Goal: Task Accomplishment & Management: Complete application form

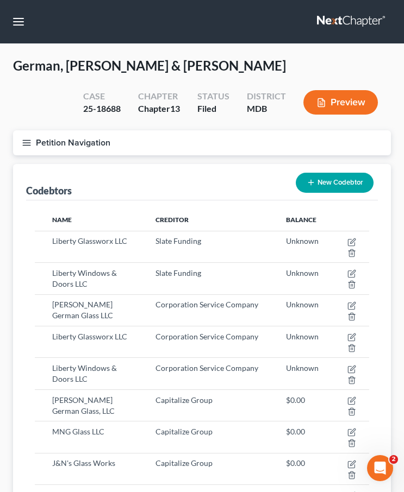
click at [332, 21] on link at bounding box center [352, 22] width 70 height 20
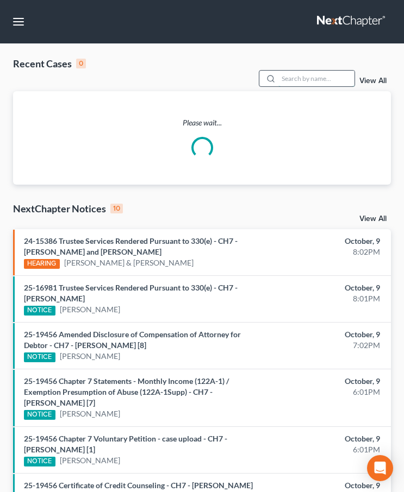
click at [320, 78] on input "search" at bounding box center [316, 79] width 76 height 16
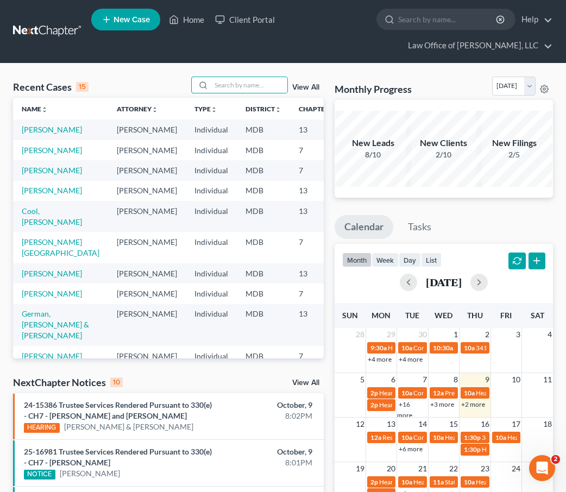
click at [122, 17] on span "New Case" at bounding box center [132, 20] width 36 height 8
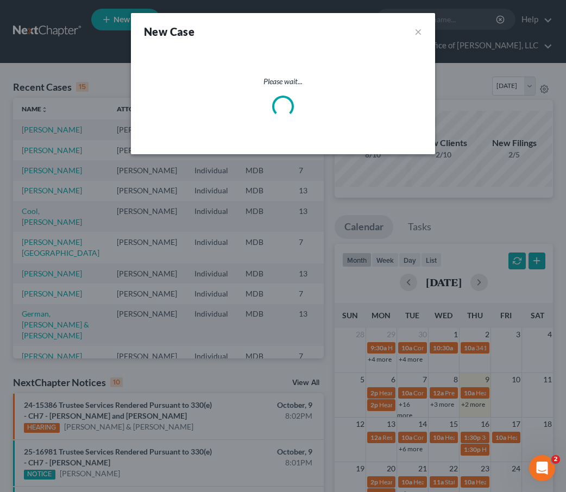
select select "38"
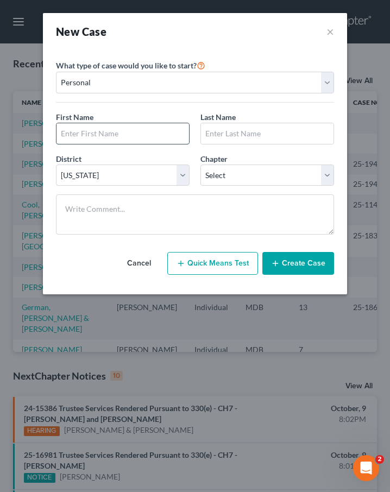
click at [91, 137] on input "text" at bounding box center [122, 133] width 133 height 21
click at [96, 131] on input "text" at bounding box center [122, 133] width 133 height 21
type input "Jeffrey"
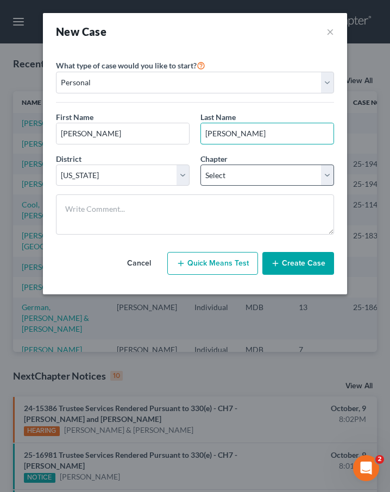
type input "Thompson"
click at [219, 179] on select "Select 7 11 12 13" at bounding box center [267, 176] width 134 height 22
select select "3"
click at [200, 165] on select "Select 7 11 12 13" at bounding box center [267, 176] width 134 height 22
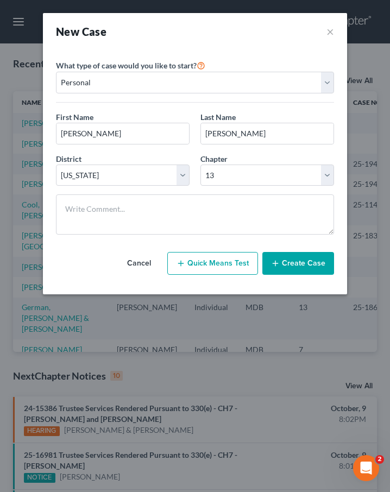
click at [318, 269] on button "Create Case" at bounding box center [298, 263] width 72 height 23
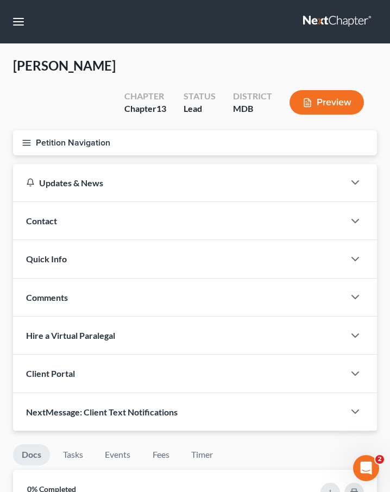
click at [29, 140] on icon "button" at bounding box center [27, 143] width 10 height 10
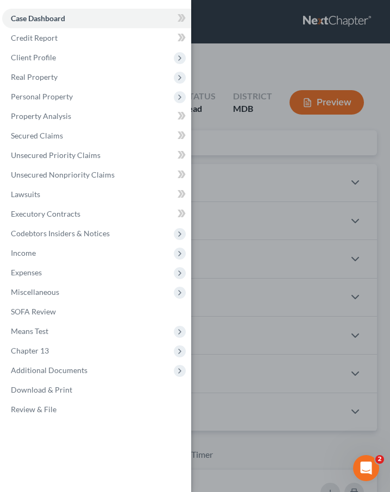
click at [246, 144] on div "Case Dashboard Payments Invoices Payments Payments Credit Report Client Profile" at bounding box center [195, 246] width 390 height 492
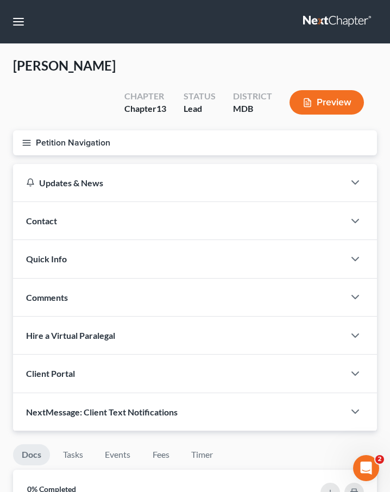
click at [130, 179] on div "Updates & News" at bounding box center [178, 182] width 305 height 11
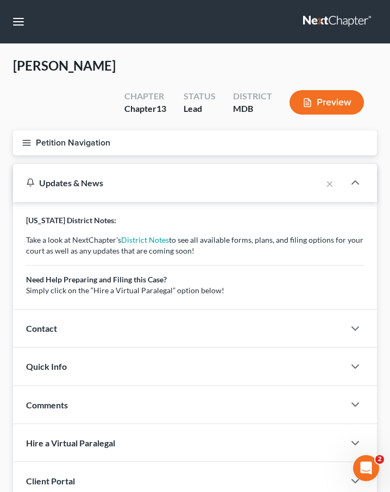
click at [117, 337] on div "Contact" at bounding box center [178, 328] width 331 height 37
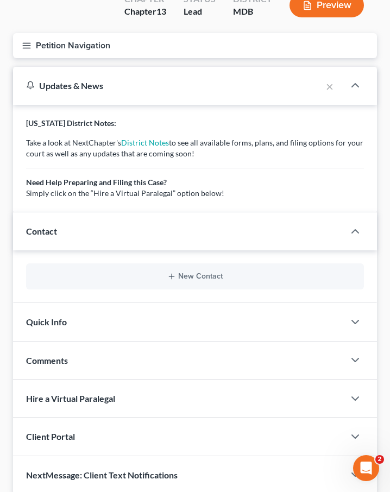
click at [115, 337] on div "Quick Info" at bounding box center [178, 321] width 331 height 37
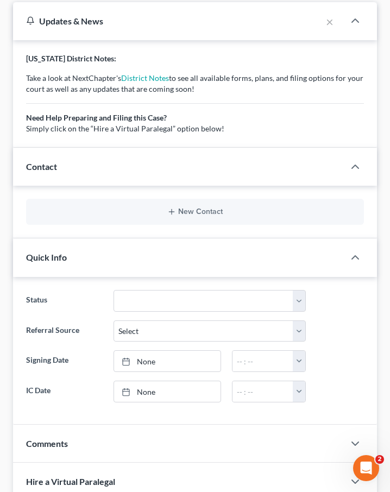
scroll to position [175, 0]
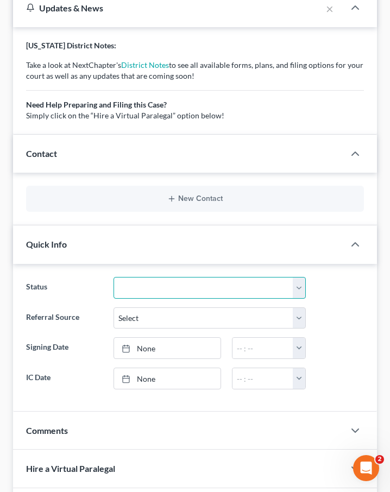
click at [145, 288] on select "Discharged Dismissed Filed In Progress Lead Lost Lead Ready to File To Review" at bounding box center [210, 288] width 193 height 22
select select "2"
click at [114, 277] on select "Discharged Dismissed Filed In Progress Lead Lost Lead Ready to File To Review" at bounding box center [210, 288] width 193 height 22
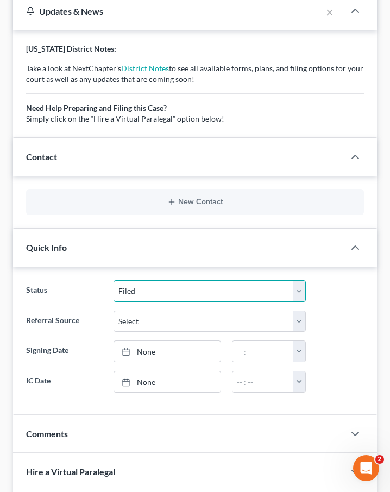
scroll to position [0, 0]
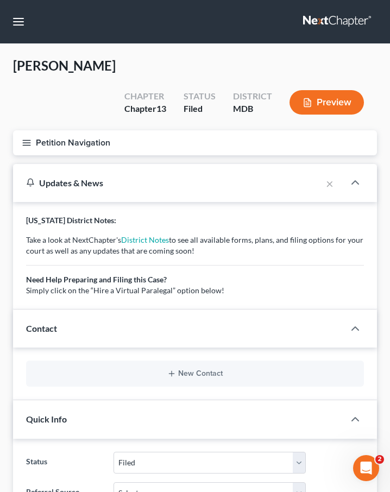
click at [26, 146] on icon "button" at bounding box center [27, 143] width 10 height 10
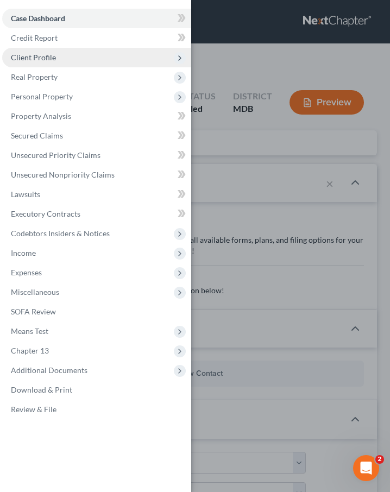
click at [32, 59] on span "Client Profile" at bounding box center [33, 57] width 45 height 9
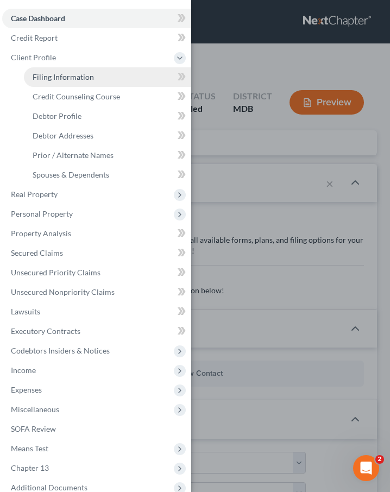
click at [44, 78] on span "Filing Information" at bounding box center [63, 76] width 61 height 9
select select "1"
select select "0"
select select "3"
select select "38"
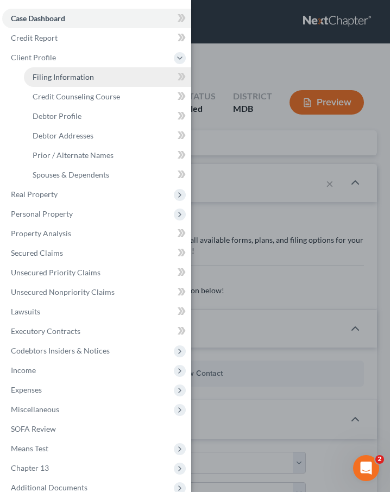
select select "0"
select select "21"
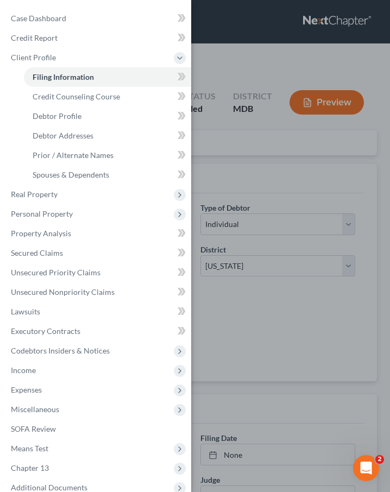
click at [243, 140] on div "Case Dashboard Payments Invoices Payments Payments Credit Report Client Profile" at bounding box center [195, 246] width 390 height 492
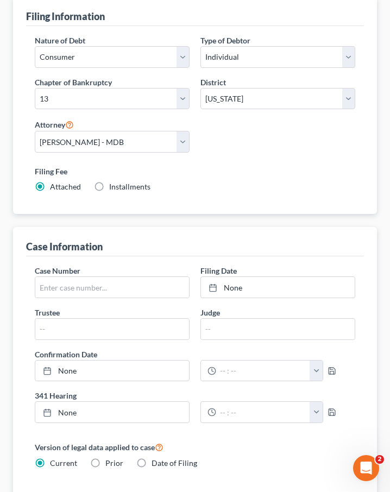
scroll to position [173, 0]
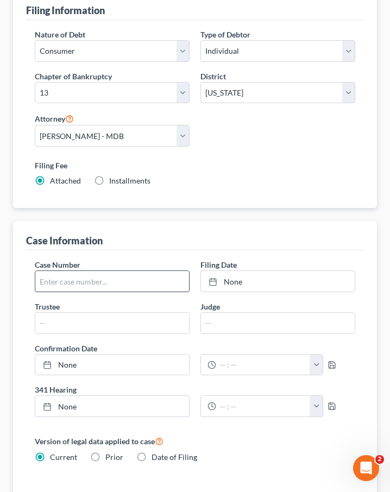
click at [81, 283] on input "text" at bounding box center [112, 281] width 154 height 21
type input "25-15730"
click at [212, 322] on input "text" at bounding box center [278, 323] width 154 height 21
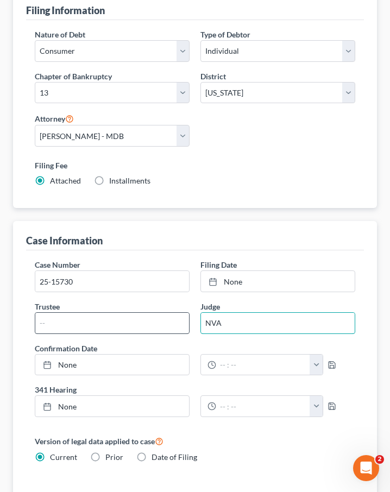
type input "NVA"
click at [128, 326] on input "text" at bounding box center [112, 323] width 154 height 21
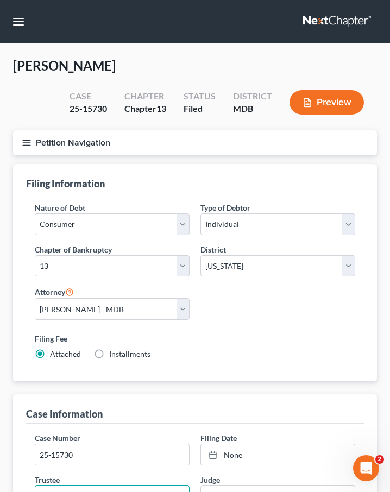
scroll to position [625, 0]
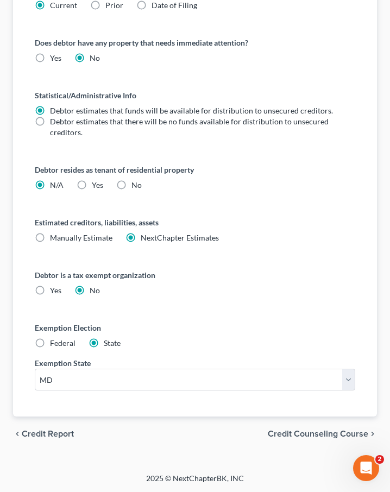
type input "Tucci"
click at [298, 432] on span "Credit Counseling Course" at bounding box center [318, 434] width 100 height 9
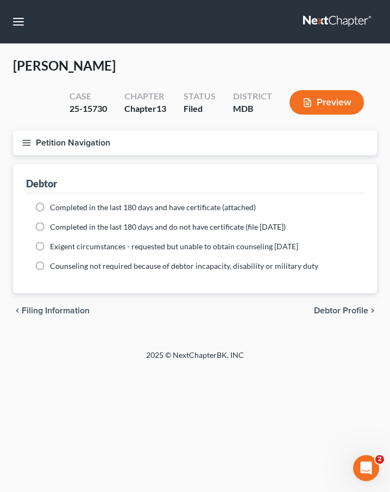
click at [331, 311] on span "Debtor Profile" at bounding box center [341, 310] width 54 height 9
select select "0"
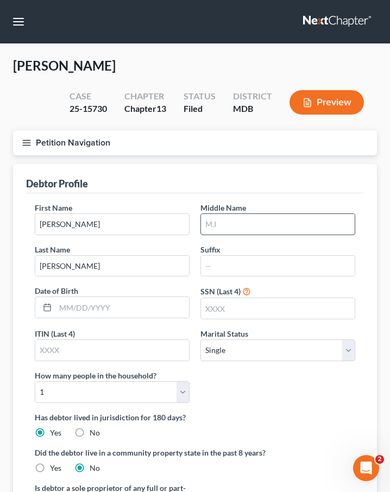
click at [211, 228] on input "text" at bounding box center [278, 224] width 154 height 21
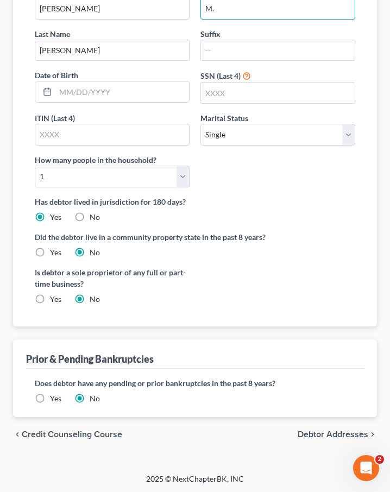
type input "M."
click at [322, 433] on span "Debtor Addresses" at bounding box center [333, 434] width 71 height 9
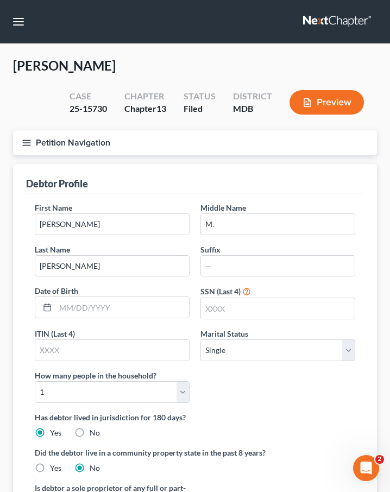
select select "0"
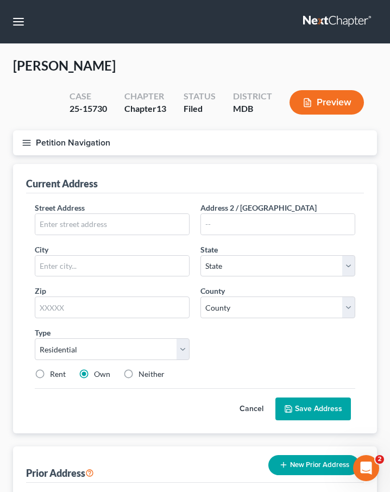
click at [28, 143] on icon "button" at bounding box center [27, 143] width 10 height 10
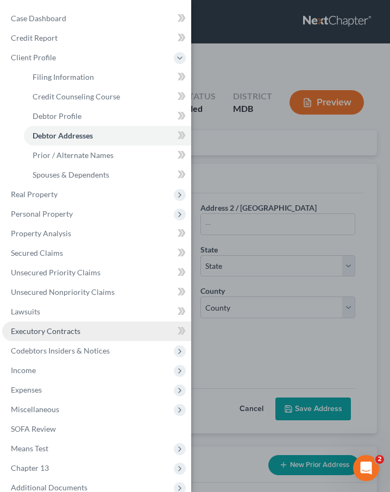
scroll to position [53, 0]
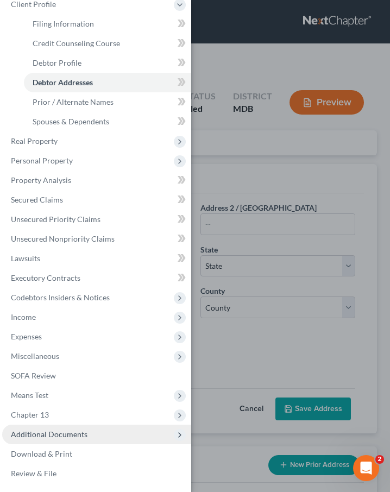
click at [64, 435] on span "Additional Documents" at bounding box center [49, 434] width 77 height 9
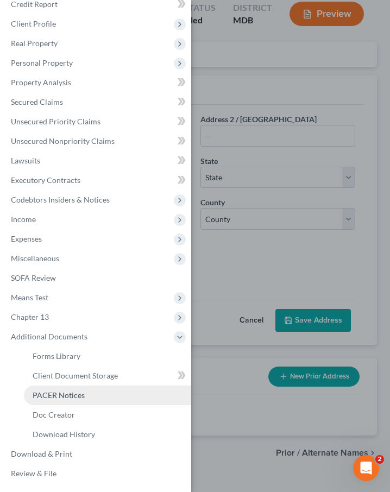
scroll to position [90, 0]
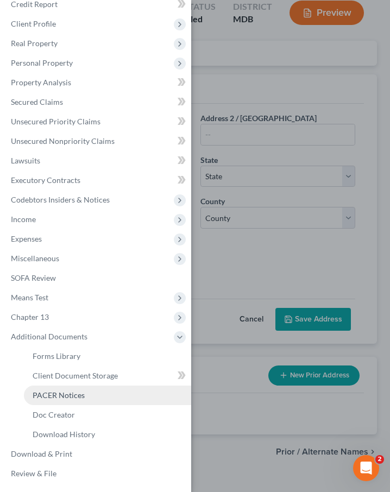
click at [67, 397] on span "PACER Notices" at bounding box center [59, 395] width 52 height 9
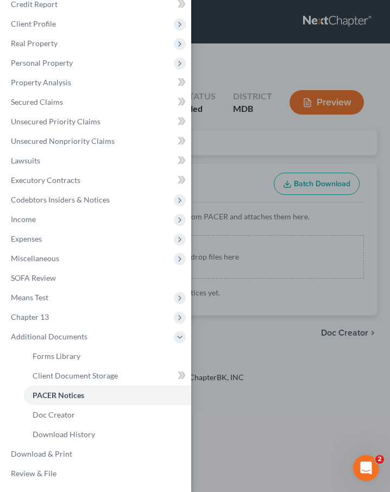
click at [239, 153] on div "Case Dashboard Payments Invoices Payments Payments Credit Report Client Profile" at bounding box center [195, 246] width 390 height 492
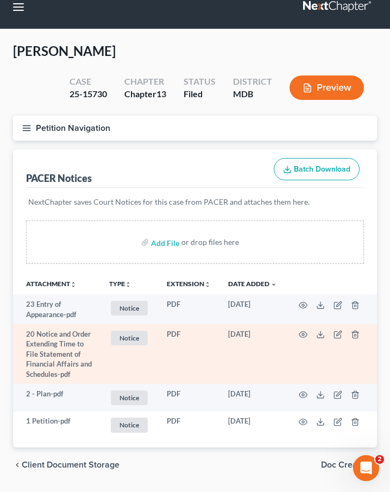
scroll to position [14, 0]
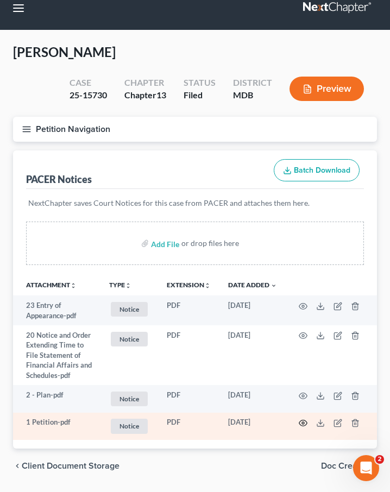
click at [305, 423] on icon "button" at bounding box center [303, 423] width 9 height 9
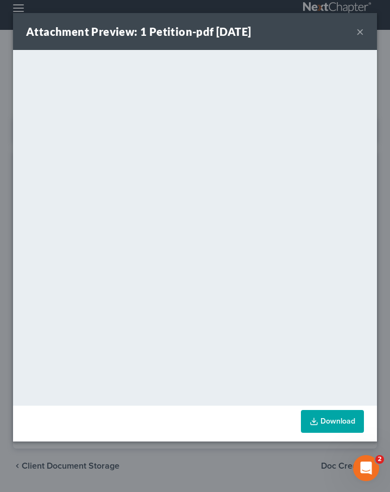
click at [360, 31] on button "×" at bounding box center [360, 31] width 8 height 13
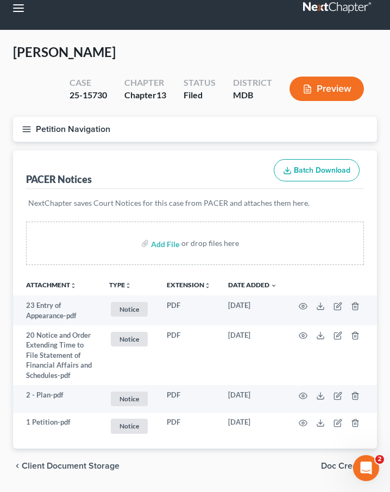
click at [23, 129] on icon "button" at bounding box center [27, 129] width 10 height 10
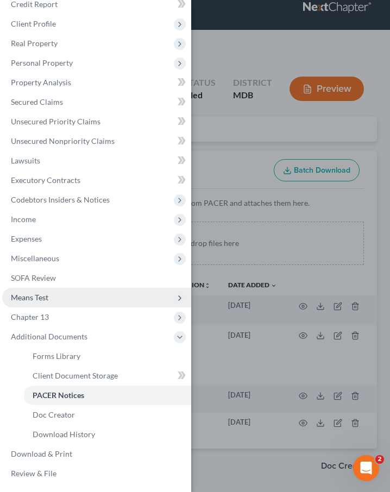
scroll to position [46, 0]
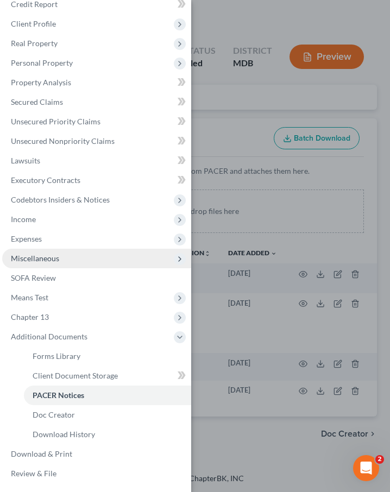
click at [29, 253] on span "Miscellaneous" at bounding box center [96, 259] width 189 height 20
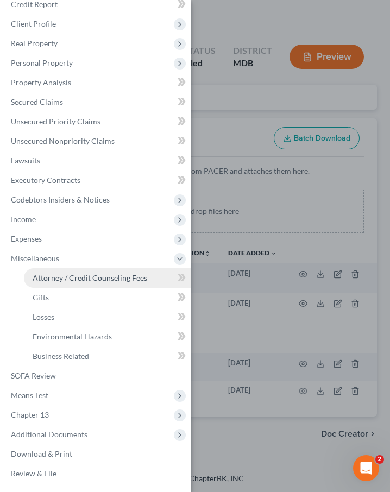
click at [47, 279] on span "Attorney / Credit Counseling Fees" at bounding box center [90, 277] width 115 height 9
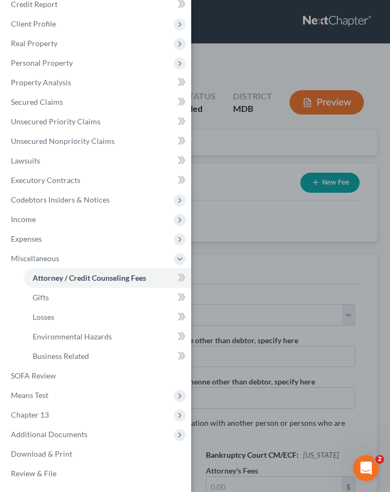
click at [274, 25] on div "Case Dashboard Payments Invoices Payments Payments Credit Report Client Profile" at bounding box center [195, 246] width 390 height 492
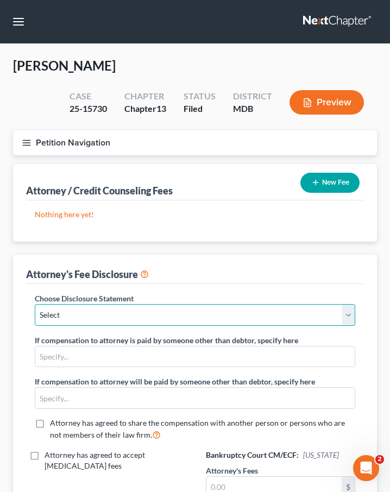
click at [153, 312] on select "Select Hourly Chapter 13(A) 13 Appendix F(B) Vacca Hyatt Chapter 7 13 Appendix …" at bounding box center [195, 315] width 320 height 22
select select "2"
click at [35, 304] on select "Select Hourly Chapter 13(A) 13 Appendix F(B) Vacca Hyatt Chapter 7 13 Appendix …" at bounding box center [195, 315] width 320 height 22
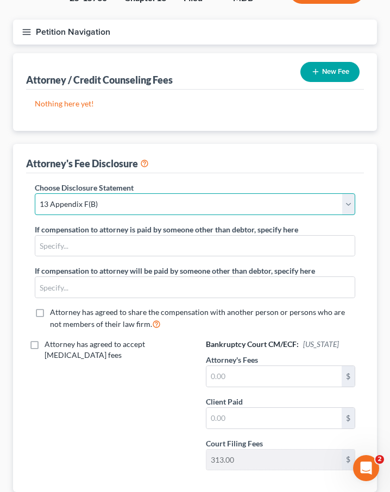
scroll to position [114, 0]
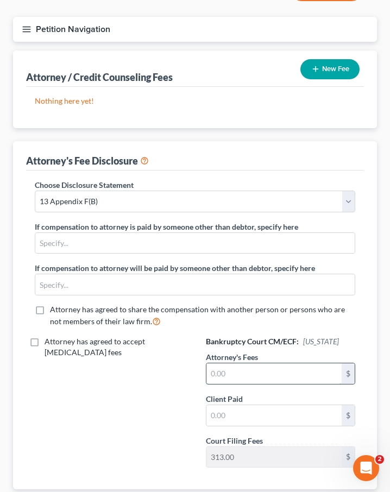
click at [250, 369] on input "text" at bounding box center [273, 373] width 135 height 21
type input "6,800"
click at [243, 414] on input "text" at bounding box center [273, 415] width 135 height 21
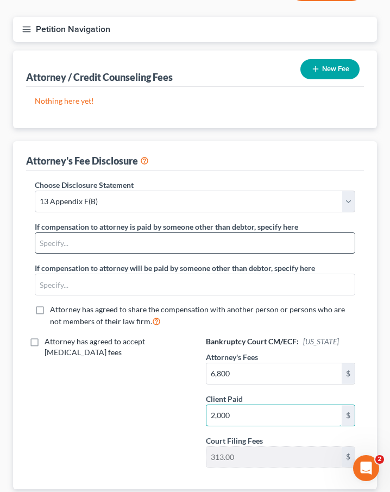
type input "2,000"
click at [78, 240] on input "text" at bounding box center [194, 243] width 319 height 21
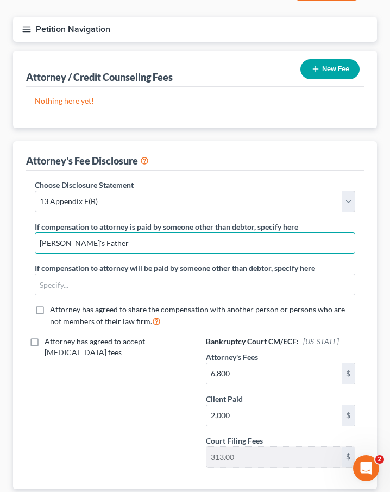
drag, startPoint x: 71, startPoint y: 242, endPoint x: 2, endPoint y: 242, distance: 68.4
click at [2, 242] on div "Thompson, Jeffrey Upgraded Case 25-15730 Chapter Chapter 13 Status Filed Distri…" at bounding box center [195, 237] width 390 height 615
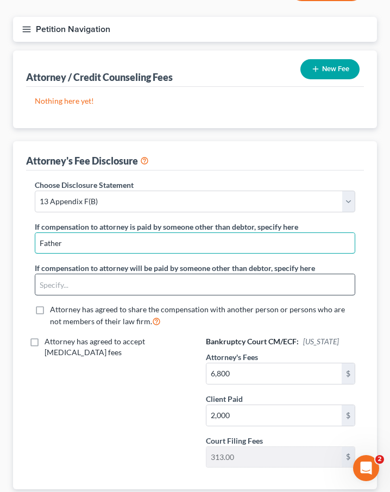
type input "Father"
click at [66, 285] on input "text" at bounding box center [194, 284] width 319 height 21
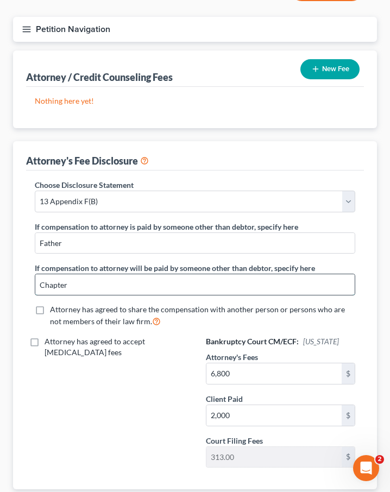
type input "Chapter 13 Trustee pursuant to Appendix F(B)"
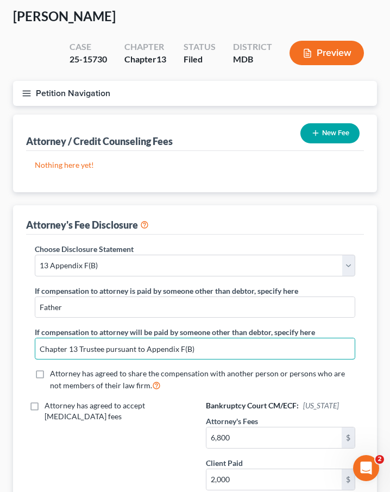
scroll to position [0, 0]
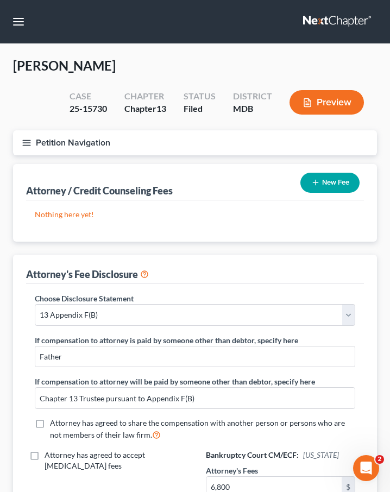
click at [24, 140] on icon "button" at bounding box center [27, 143] width 10 height 10
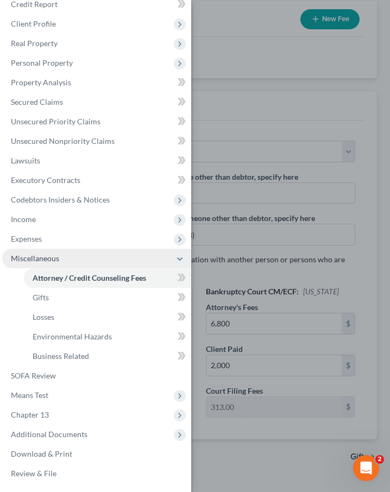
scroll to position [186, 0]
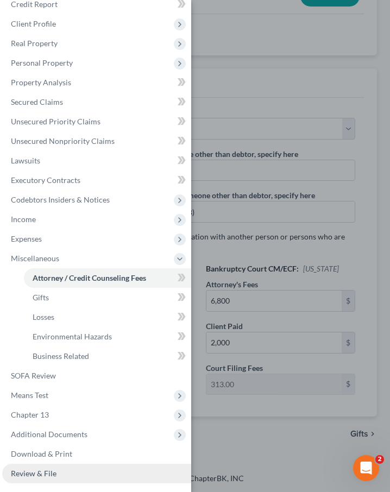
click at [56, 470] on link "Review & File" at bounding box center [96, 474] width 189 height 20
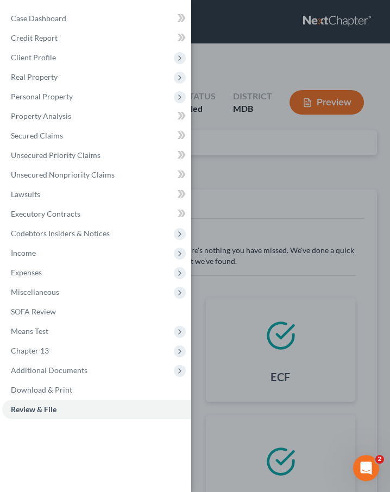
click at [246, 187] on div "Case Dashboard Payments Invoices Payments Payments Credit Report Client Profile" at bounding box center [195, 246] width 390 height 492
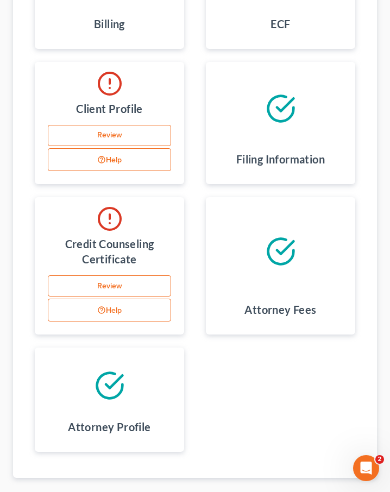
scroll to position [414, 0]
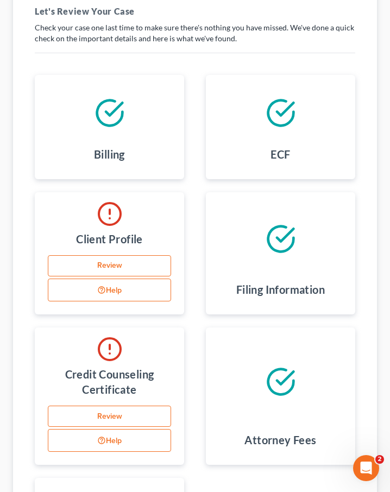
click at [100, 268] on link "Review" at bounding box center [109, 266] width 123 height 22
select select "0"
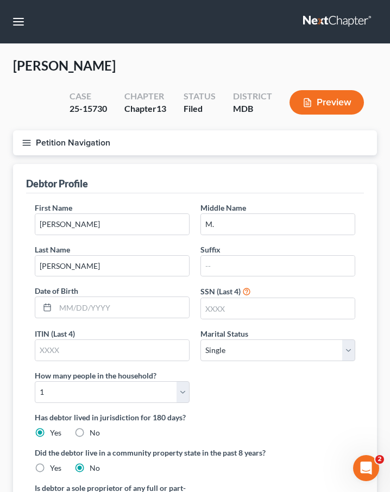
click at [26, 141] on icon "button" at bounding box center [27, 143] width 10 height 10
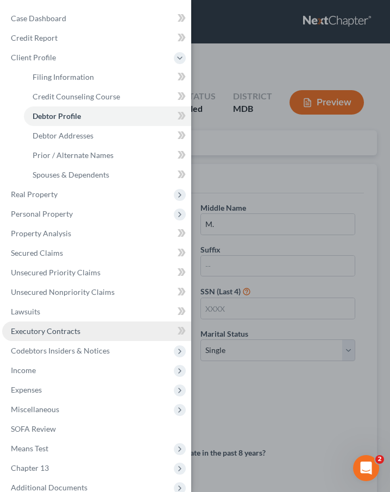
scroll to position [53, 0]
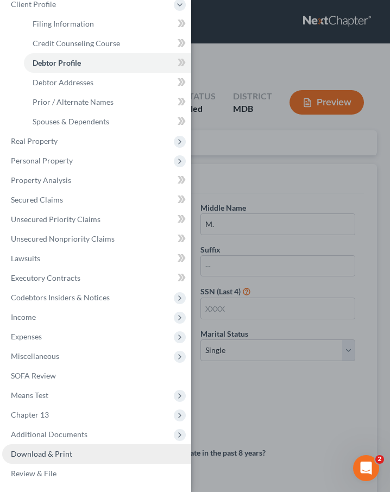
click at [55, 451] on span "Download & Print" at bounding box center [41, 453] width 61 height 9
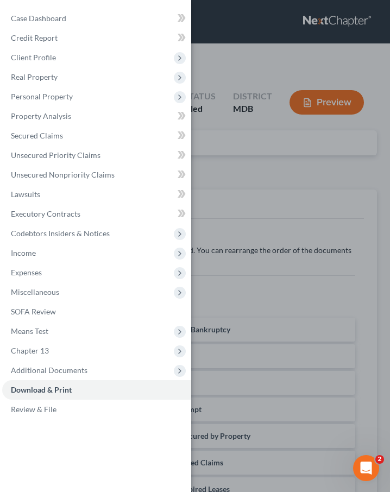
click at [243, 183] on div "Case Dashboard Payments Invoices Payments Payments Credit Report Client Profile" at bounding box center [195, 246] width 390 height 492
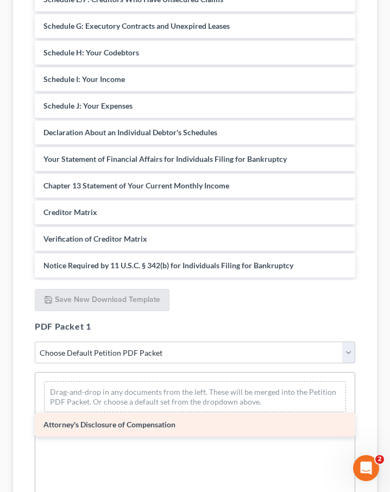
scroll to position [130, 0]
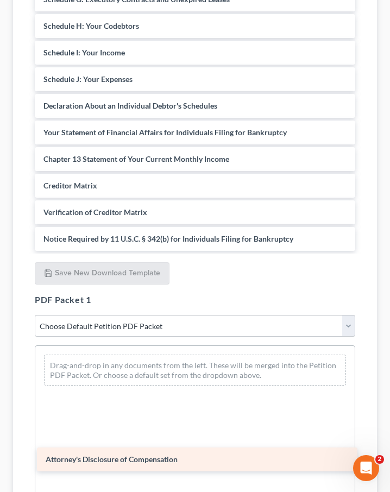
drag, startPoint x: 90, startPoint y: 261, endPoint x: 103, endPoint y: 403, distance: 142.4
click at [103, 251] on div "Attorney's Disclosure of Compensation Voluntary Petition for Individuals Filing…" at bounding box center [195, 39] width 338 height 423
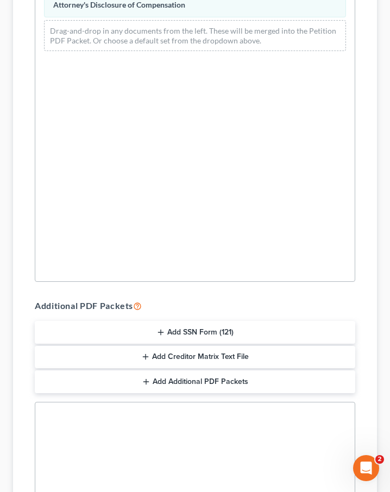
scroll to position [977, 0]
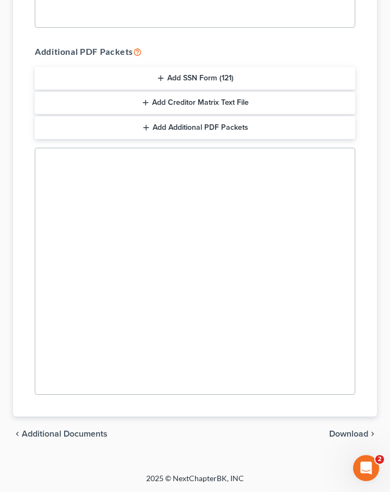
click at [344, 432] on span "Download" at bounding box center [348, 434] width 39 height 9
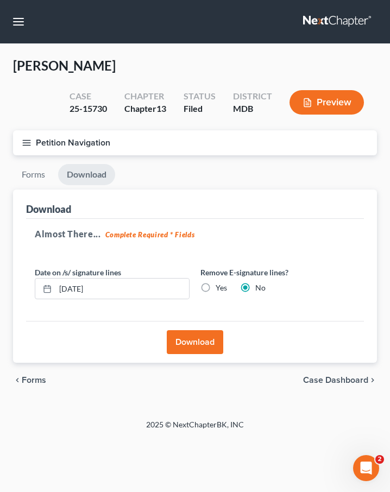
click at [206, 347] on button "Download" at bounding box center [195, 342] width 56 height 24
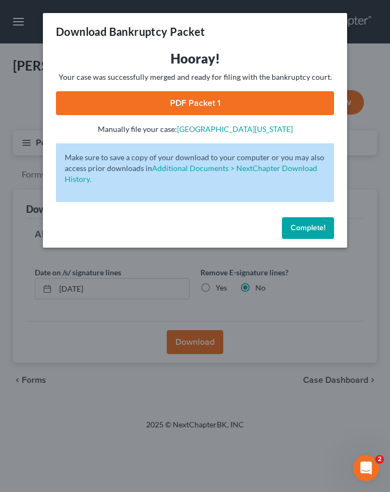
click at [197, 96] on link "PDF Packet 1" at bounding box center [195, 103] width 278 height 24
click at [298, 231] on span "Complete!" at bounding box center [308, 227] width 35 height 9
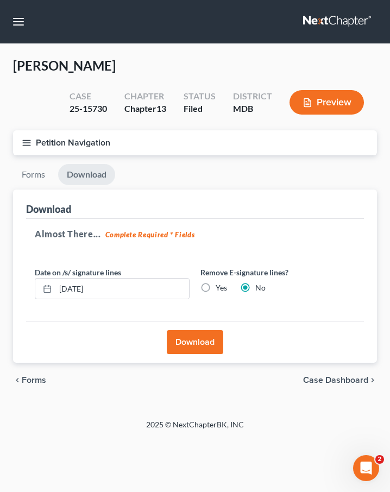
click at [24, 141] on icon "button" at bounding box center [27, 143] width 10 height 10
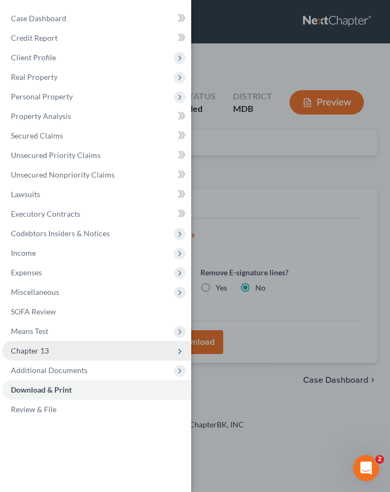
click at [41, 354] on span "Chapter 13" at bounding box center [30, 350] width 38 height 9
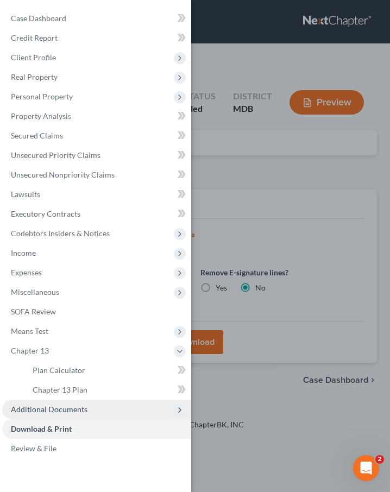
click at [52, 405] on span "Additional Documents" at bounding box center [49, 409] width 77 height 9
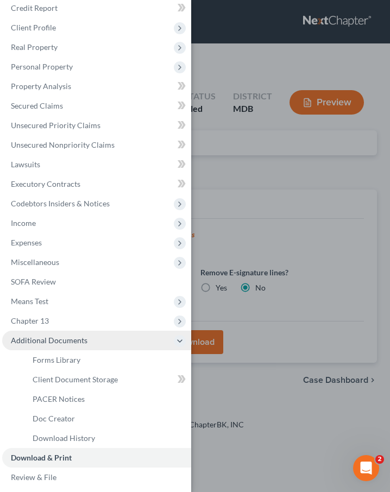
scroll to position [34, 0]
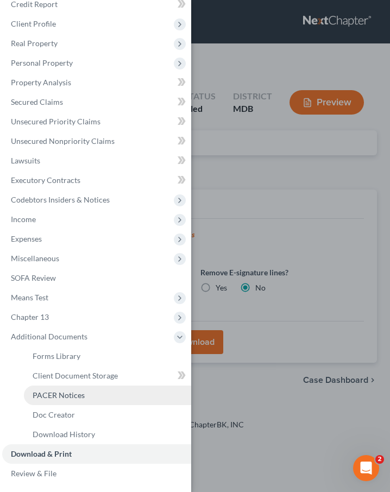
click at [50, 395] on span "PACER Notices" at bounding box center [59, 395] width 52 height 9
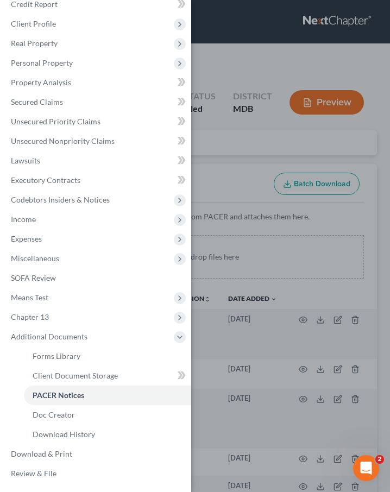
click at [238, 158] on div "Case Dashboard Payments Invoices Payments Payments Credit Report Client Profile" at bounding box center [195, 246] width 390 height 492
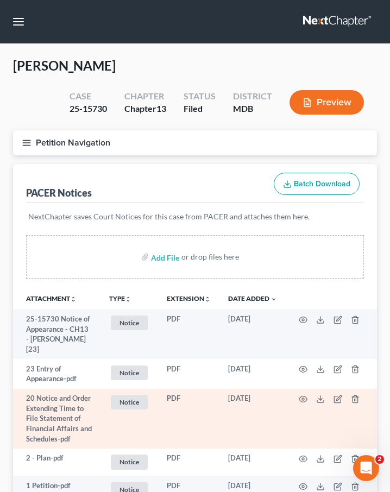
scroll to position [96, 0]
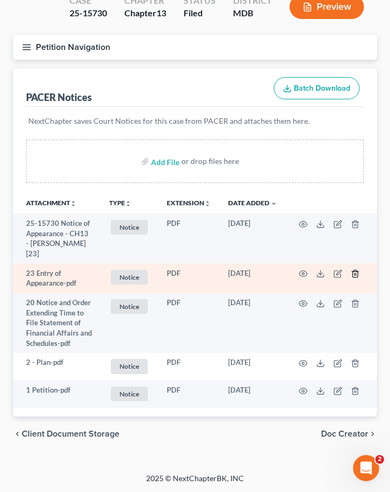
click at [352, 273] on icon "button" at bounding box center [355, 273] width 9 height 9
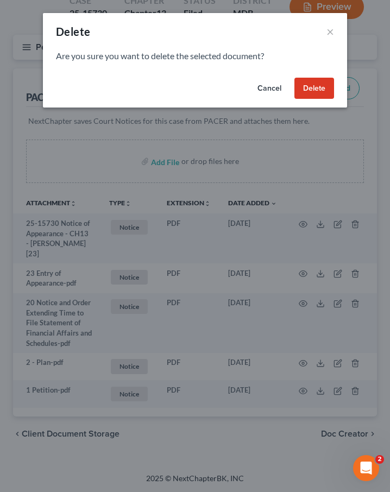
click at [309, 88] on button "Delete" at bounding box center [314, 89] width 40 height 22
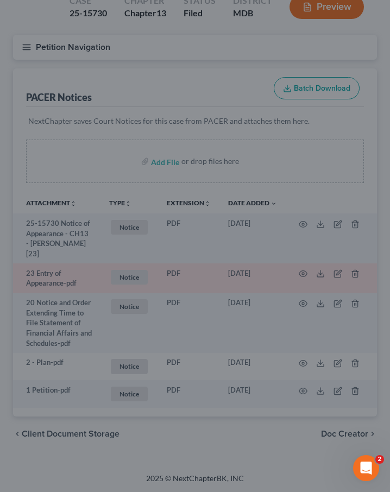
scroll to position [66, 0]
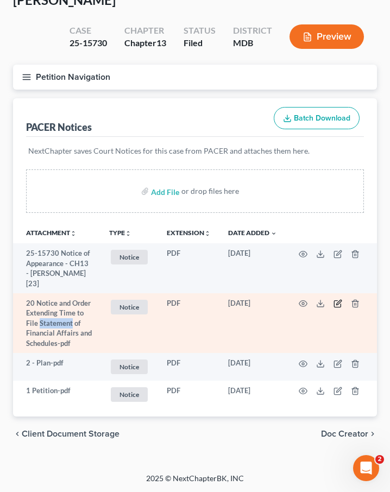
click at [336, 304] on icon "button" at bounding box center [338, 302] width 5 height 5
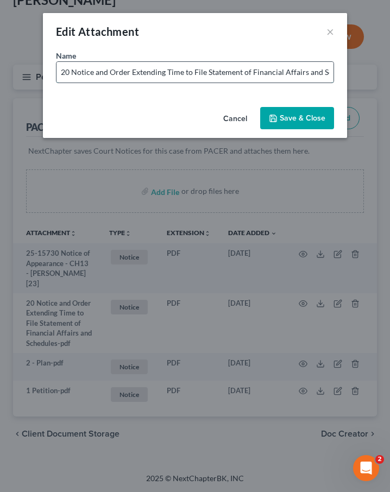
click at [71, 72] on input "20 Notice and Order Extending Time to File Statement of Financial Affairs and S…" at bounding box center [194, 72] width 277 height 21
drag, startPoint x: 190, startPoint y: 72, endPoint x: 359, endPoint y: 73, distance: 168.9
click at [359, 73] on div "Edit Attachment × Name * 20Notice and Order Extending Time to File Statement of…" at bounding box center [195, 246] width 390 height 492
click at [314, 73] on input "20Notice and Order Extending Time to File Statement of Financial Affairs and Sc…" at bounding box center [194, 72] width 277 height 21
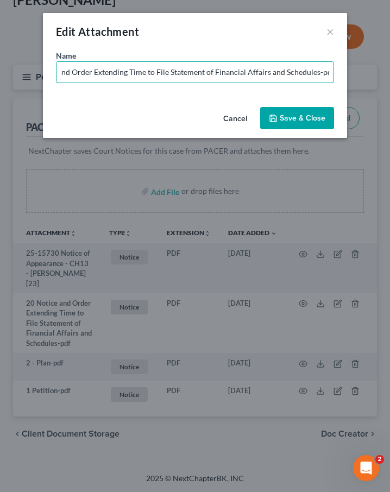
drag, startPoint x: 314, startPoint y: 73, endPoint x: 355, endPoint y: 73, distance: 40.7
click at [355, 73] on div "Edit Attachment × Name * 20Notice and Order Extending Time to File Statement of…" at bounding box center [195, 246] width 390 height 492
click at [139, 73] on input "20Notice and Order Extending Time to File Statement of Financial Affairs and Sc…" at bounding box center [194, 72] width 277 height 21
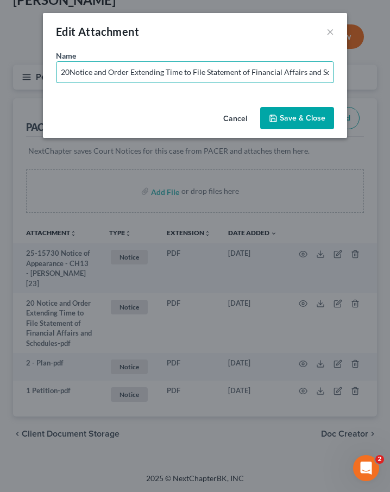
drag, startPoint x: 139, startPoint y: 73, endPoint x: -15, endPoint y: 76, distance: 153.8
click at [0, 76] on html "Home New Case Client Portal Law Office of David Cahn, LLC david@cahnlawoffice.c…" at bounding box center [195, 213] width 390 height 558
click at [70, 70] on input "20Notice and Order Extending Time to File Statement of Financial Affairs and Sc…" at bounding box center [194, 72] width 277 height 21
type input "25-15730 Notice and Order Extending Time to File Statement of Financial Affairs…"
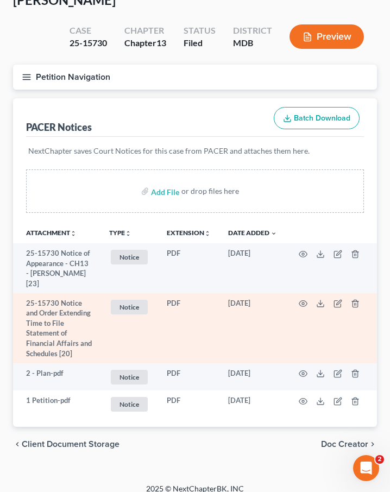
scroll to position [76, 0]
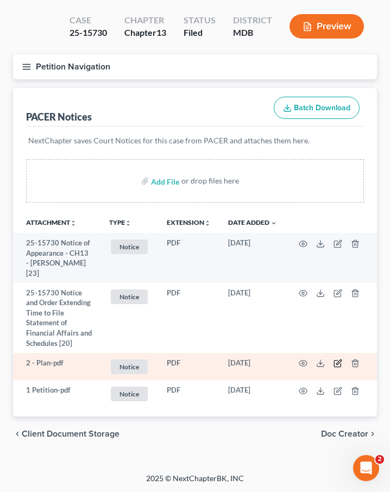
click at [336, 363] on icon "button" at bounding box center [338, 363] width 9 height 9
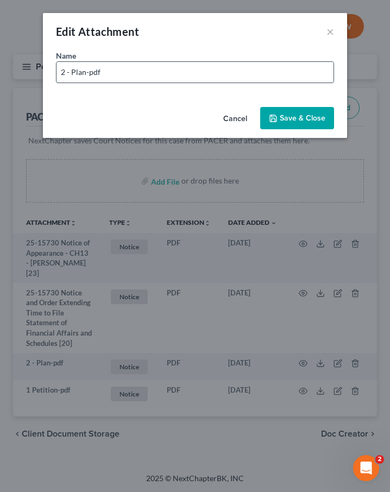
click at [71, 73] on input "2 - Plan-pdf" at bounding box center [194, 72] width 277 height 21
drag, startPoint x: 76, startPoint y: 72, endPoint x: 120, endPoint y: 72, distance: 44.0
click at [120, 72] on input "Plan-pdf" at bounding box center [194, 72] width 277 height 21
click at [61, 73] on input "Plan [2]" at bounding box center [194, 72] width 277 height 21
type input "25-15730 Plan [2]"
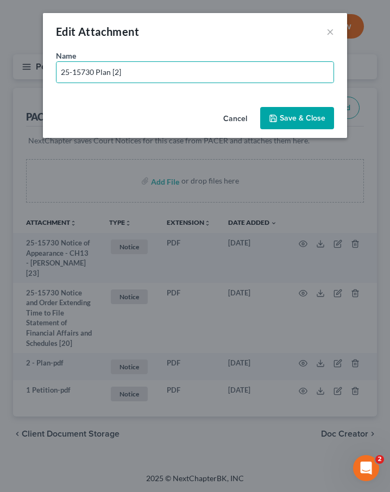
click at [294, 121] on span "Save & Close" at bounding box center [303, 118] width 46 height 9
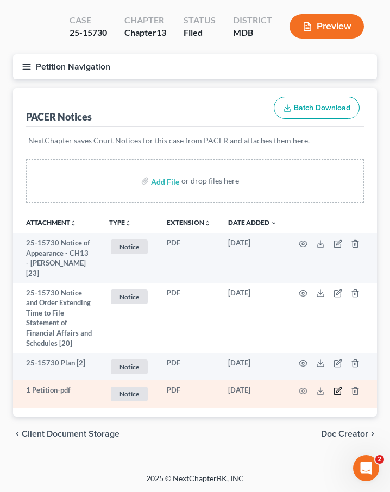
click at [336, 390] on icon "button" at bounding box center [338, 391] width 9 height 9
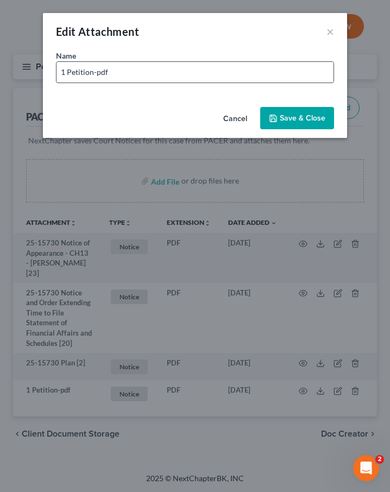
click at [92, 73] on input "1 Petition-pdf" at bounding box center [194, 72] width 277 height 21
click at [65, 73] on input "1 Petition [1]-pdf" at bounding box center [194, 72] width 277 height 21
type input "25-15730 Petition [1]-pdf"
click at [293, 117] on span "Save & Close" at bounding box center [303, 118] width 46 height 9
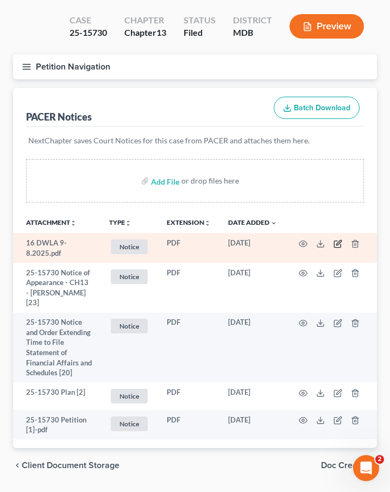
click at [336, 243] on icon "button" at bounding box center [338, 244] width 9 height 9
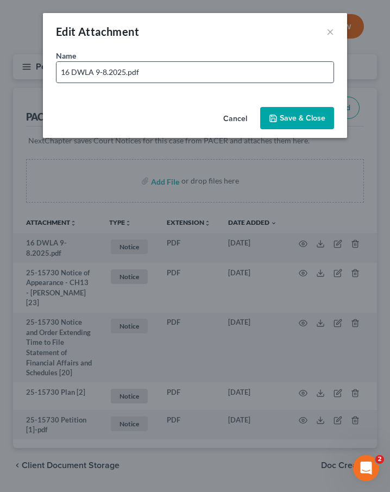
click at [123, 72] on input "16 DWLA 9-8.2025.pdf" at bounding box center [194, 72] width 277 height 21
click at [141, 72] on input "16 DWLA 9-8.202 [16]5.pdf" at bounding box center [194, 72] width 277 height 21
click at [121, 72] on input "16 DWLA 9-8.202 [16].pdf" at bounding box center [194, 72] width 277 height 21
drag, startPoint x: 70, startPoint y: 72, endPoint x: 42, endPoint y: 72, distance: 27.2
click at [43, 72] on div "Name * 16 DWLA 9-8.2025 [16].pdf" at bounding box center [195, 76] width 304 height 53
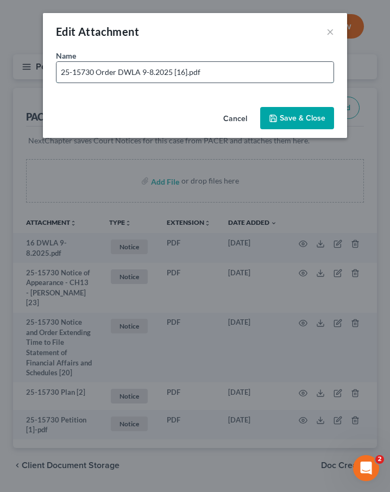
type input "25-15730 Order DWLA 9-8.2025 [16].pdf"
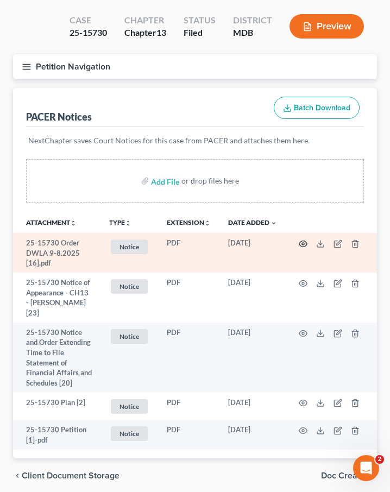
click at [304, 243] on circle "button" at bounding box center [303, 244] width 2 height 2
